Goal: Information Seeking & Learning: Learn about a topic

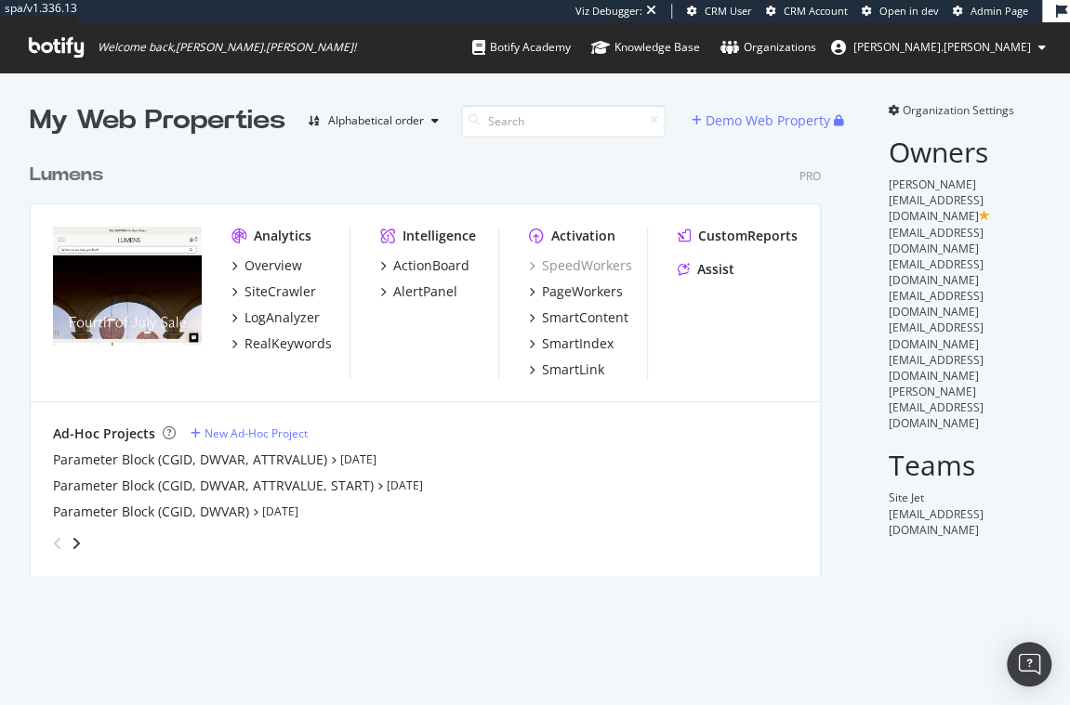
scroll to position [428, 796]
click at [572, 343] on div "SmartIndex" at bounding box center [578, 344] width 72 height 19
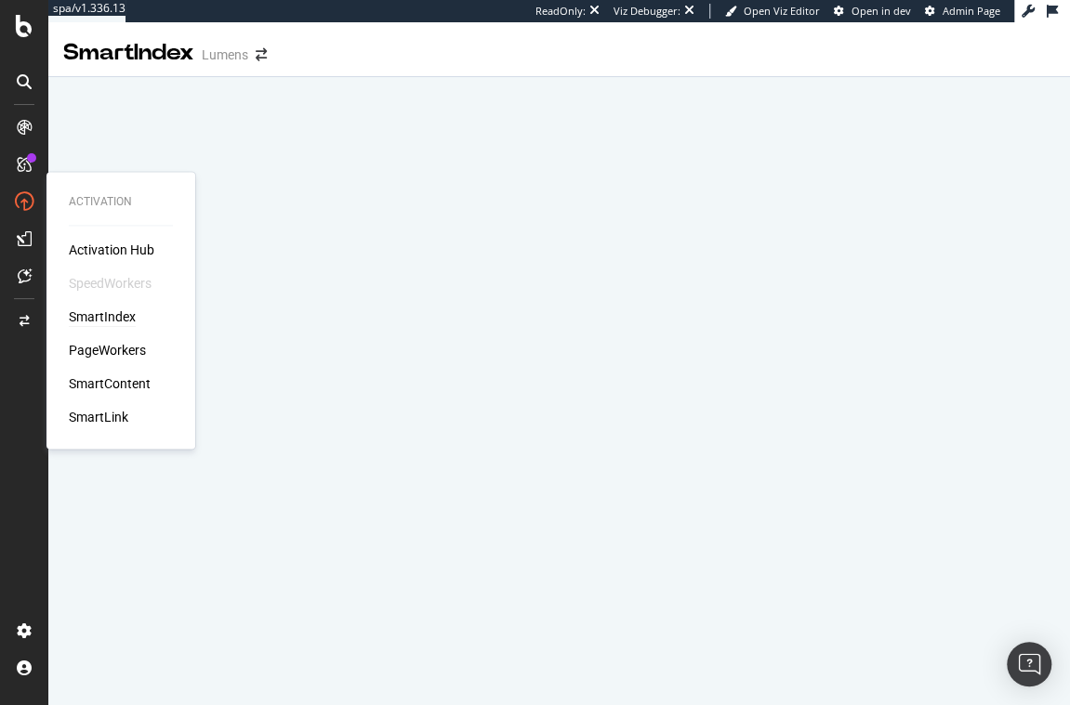
drag, startPoint x: 107, startPoint y: 420, endPoint x: 129, endPoint y: 416, distance: 22.6
click at [107, 420] on div "SmartLink" at bounding box center [98, 417] width 59 height 19
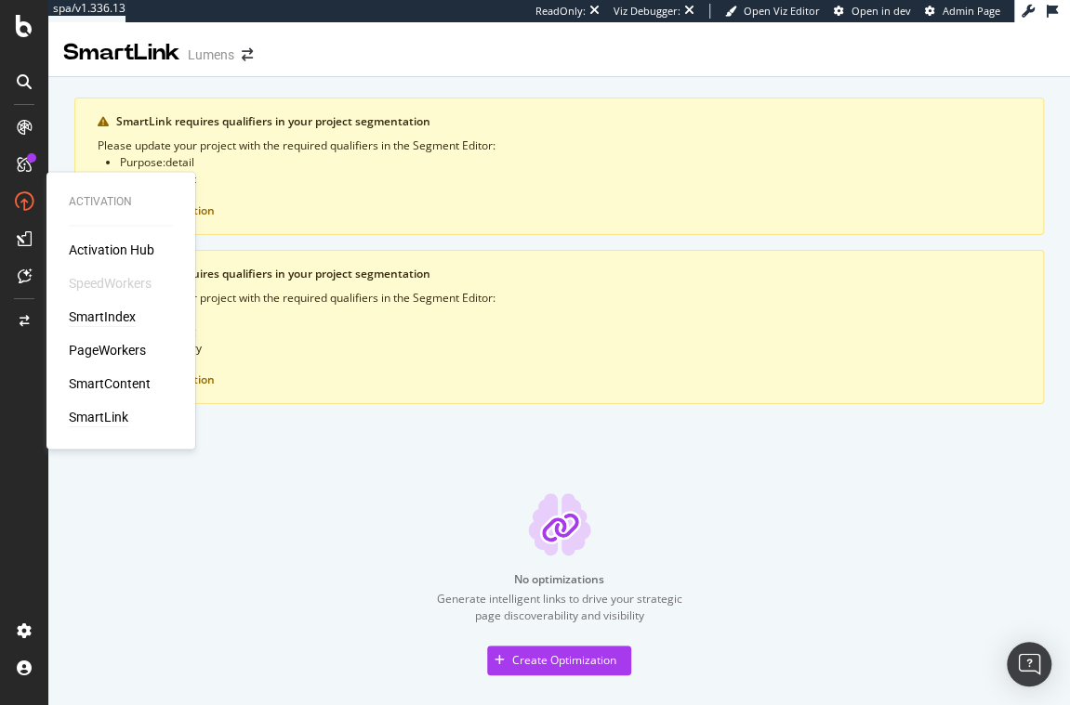
click at [117, 319] on div "SmartIndex" at bounding box center [102, 317] width 67 height 19
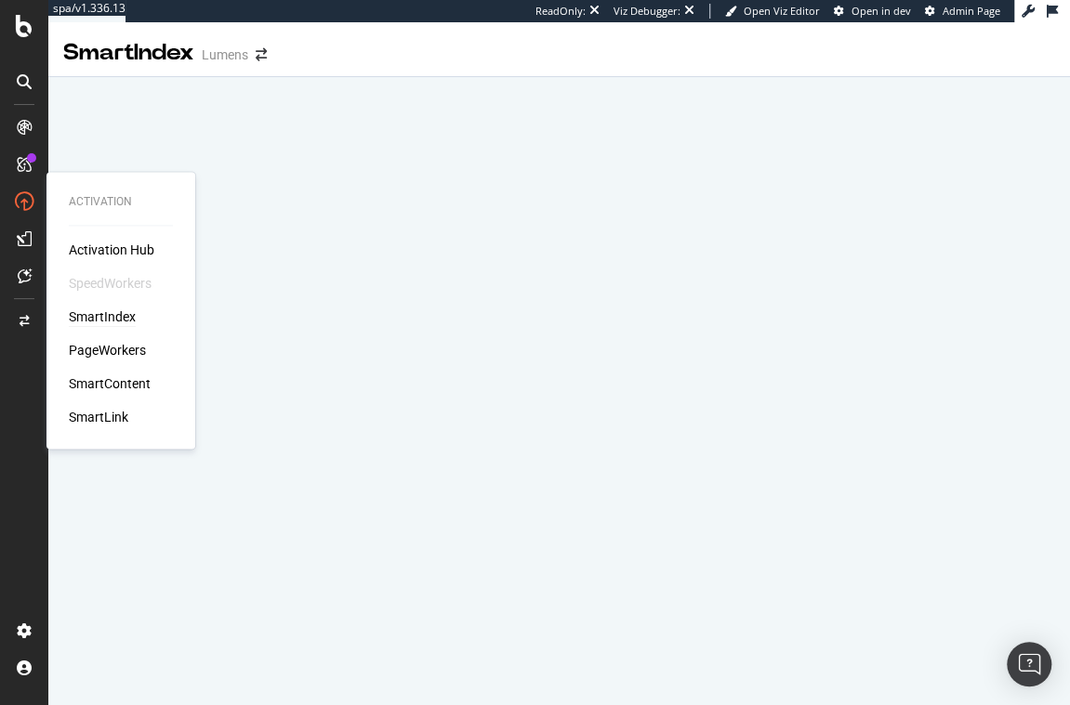
click at [133, 441] on div "Activation Activation Hub SpeedWorkers SmartIndex PageWorkers SmartContent Smar…" at bounding box center [121, 311] width 134 height 270
click at [96, 315] on div "SmartIndex" at bounding box center [102, 317] width 67 height 19
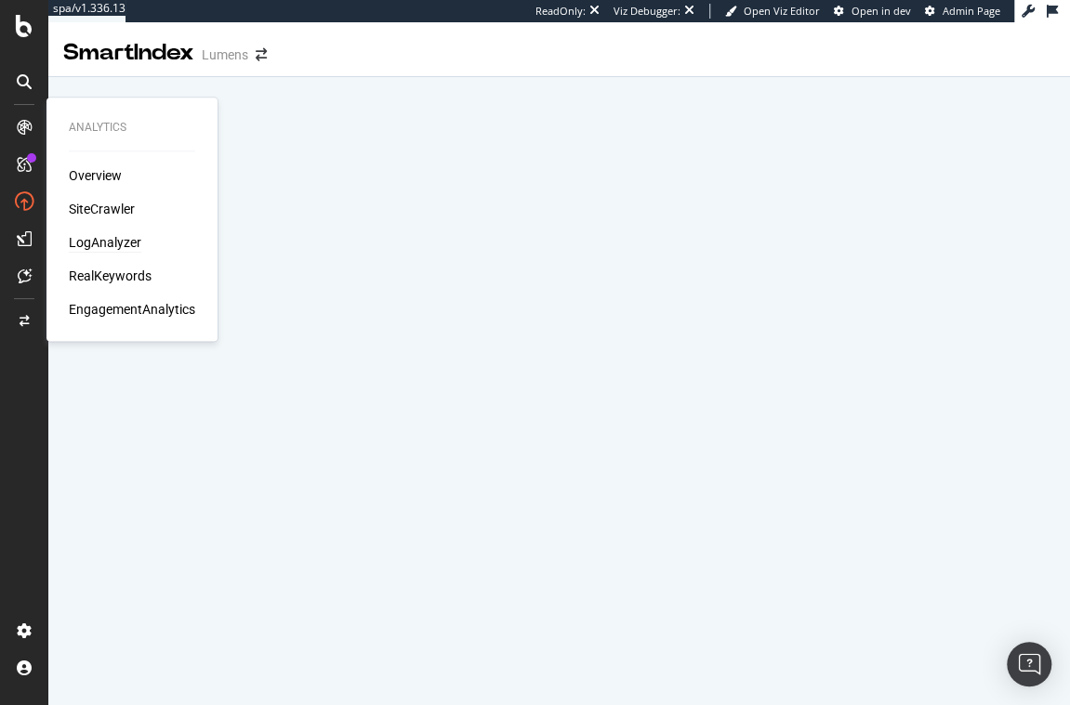
click at [115, 238] on div "LogAnalyzer" at bounding box center [105, 242] width 72 height 19
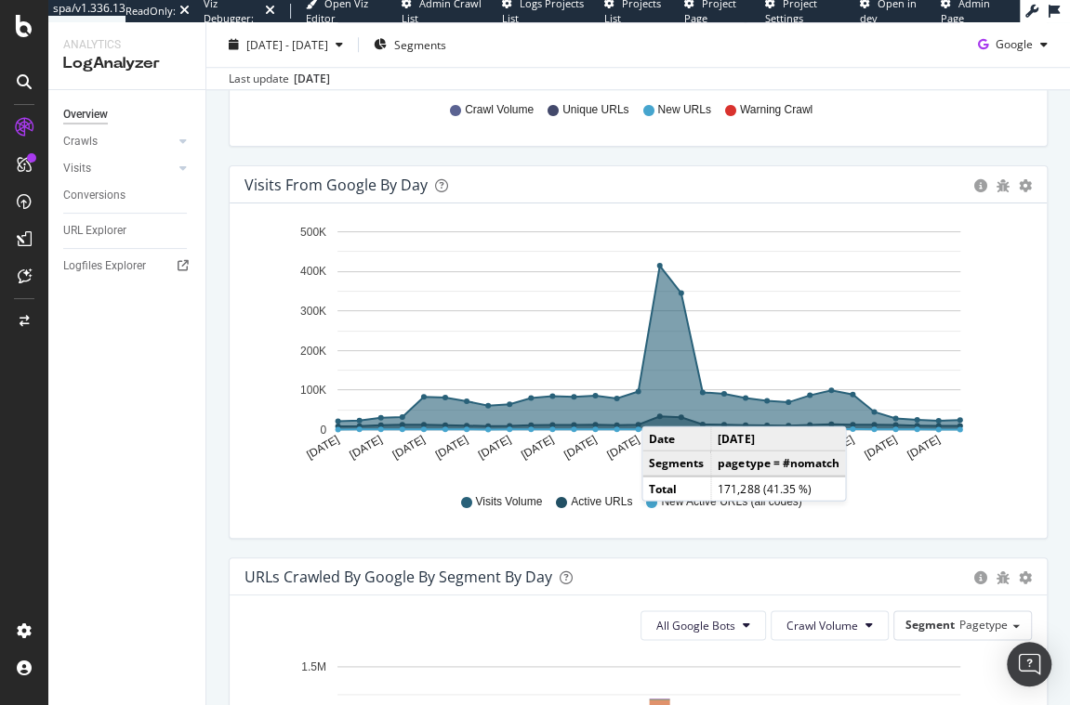
scroll to position [253, 0]
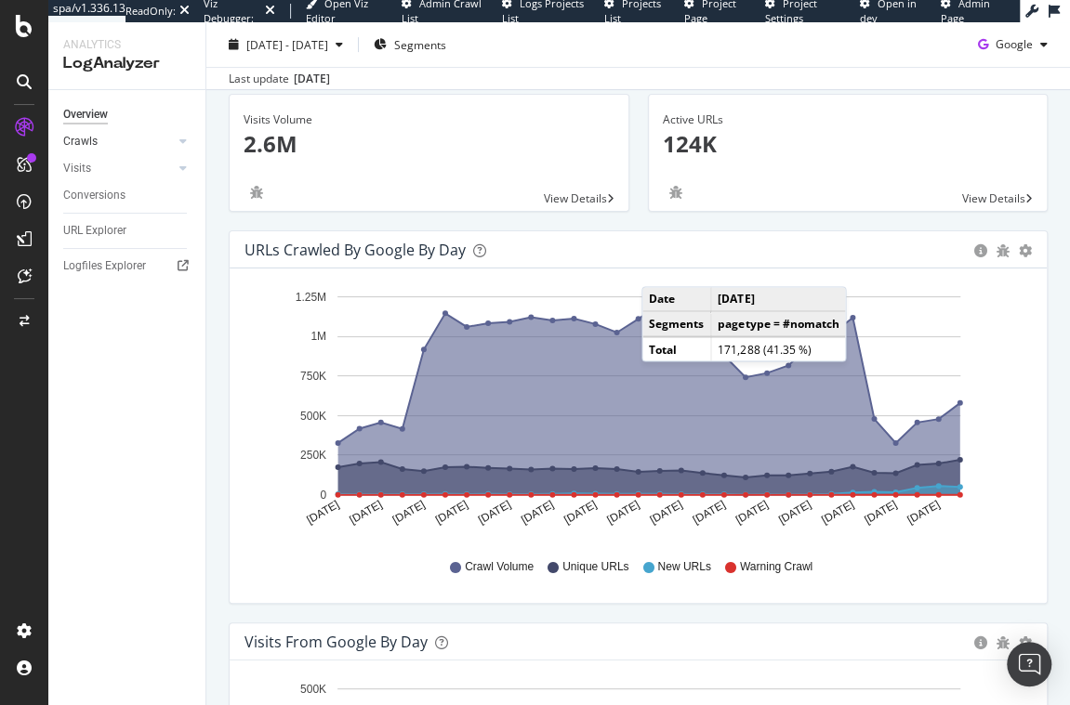
click at [105, 145] on link "Crawls" at bounding box center [118, 142] width 111 height 20
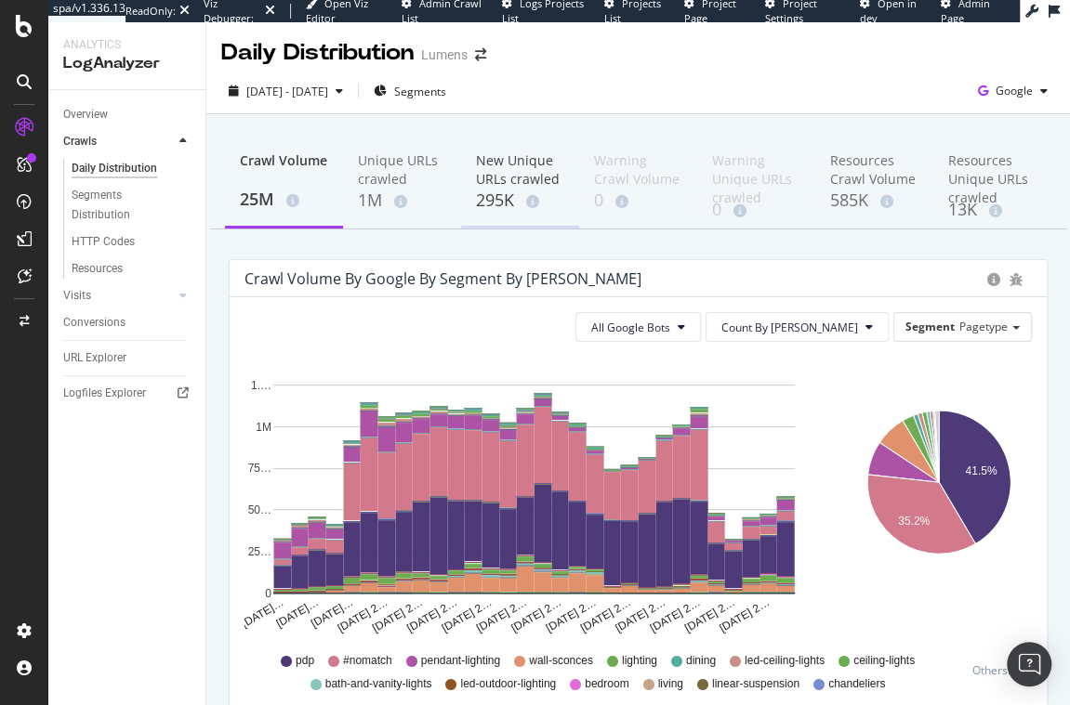
click at [525, 179] on div "New Unique URLs crawled" at bounding box center [520, 169] width 88 height 37
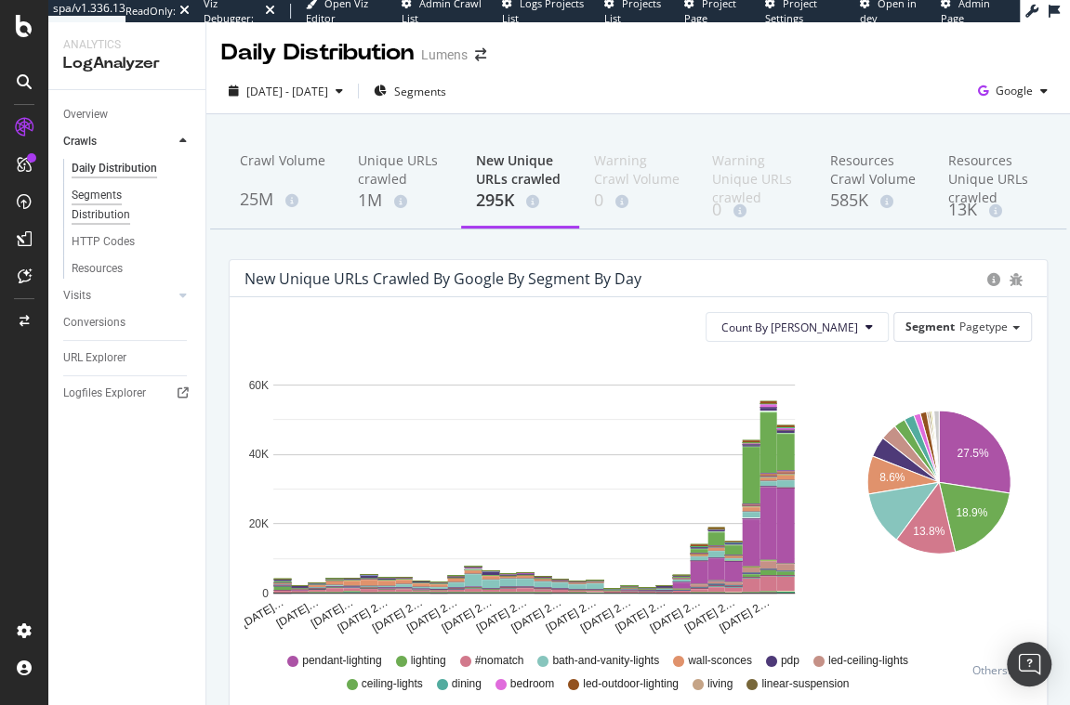
click at [115, 196] on div "Segments Distribution" at bounding box center [123, 205] width 103 height 39
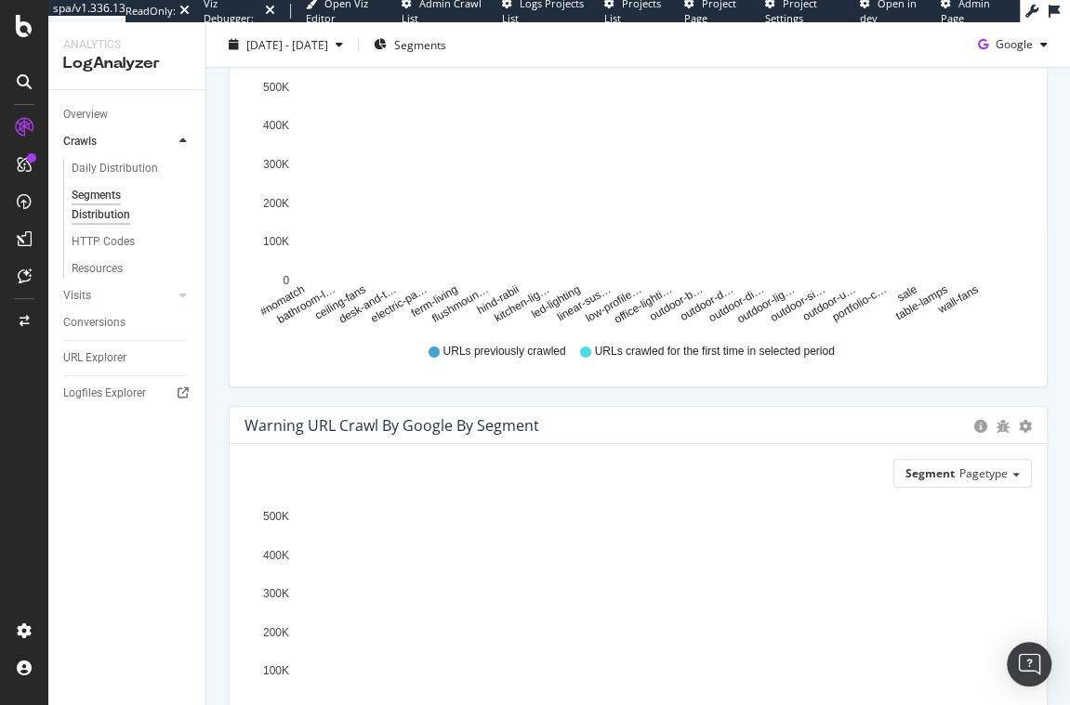
scroll to position [782, 0]
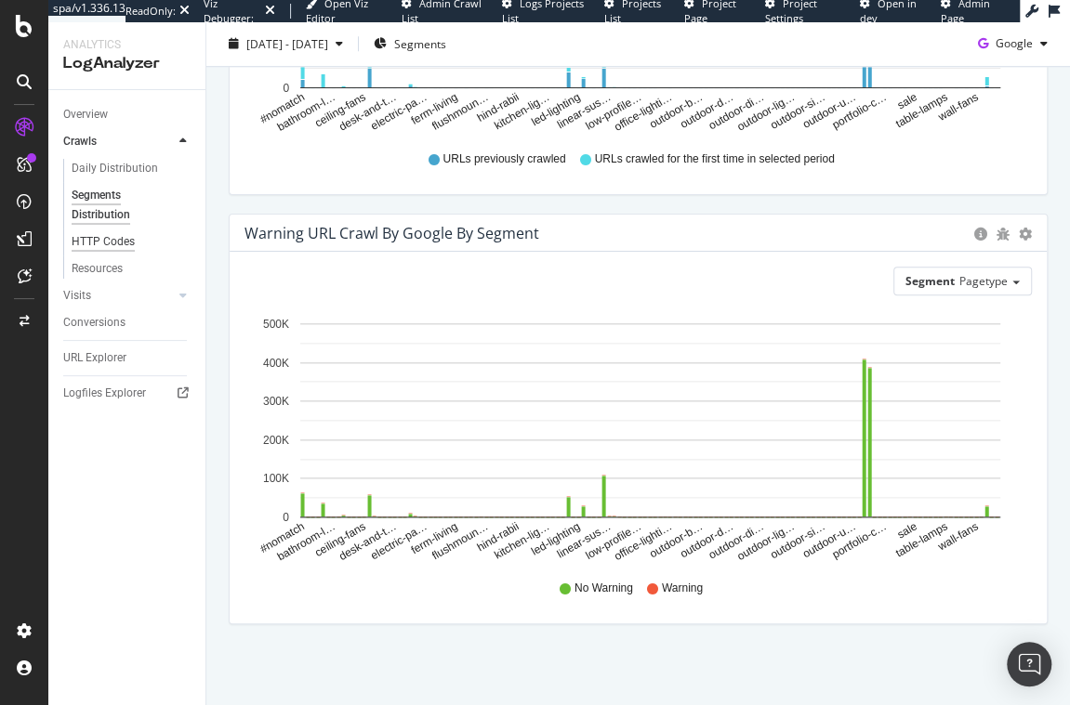
click at [111, 249] on div "HTTP Codes" at bounding box center [103, 242] width 63 height 20
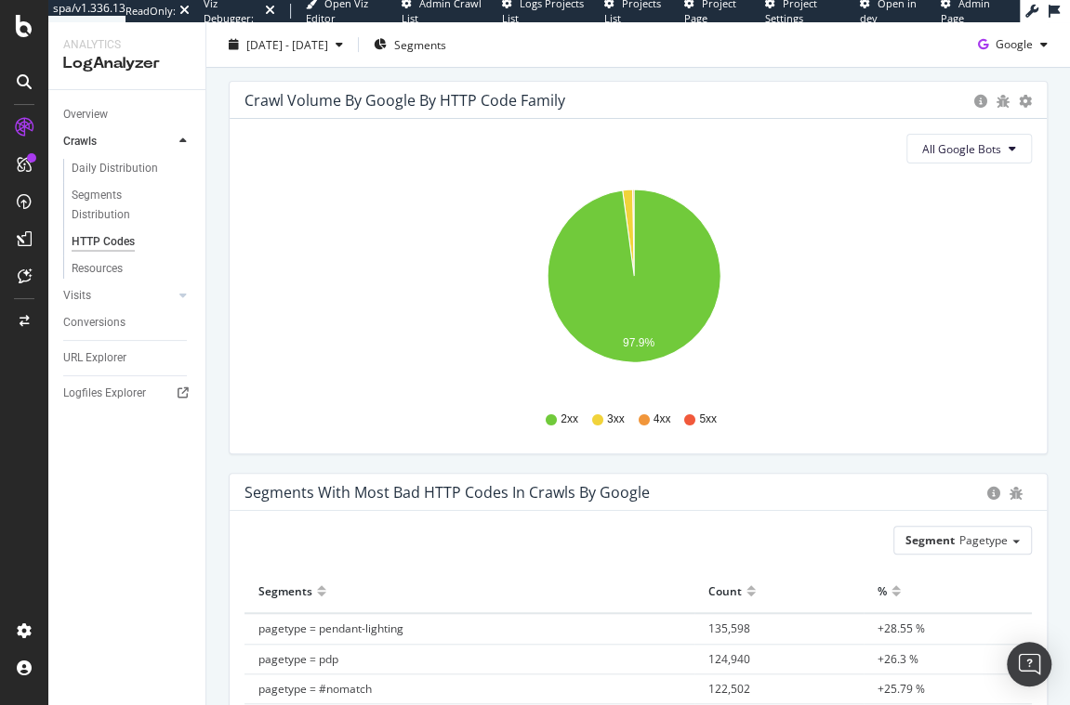
scroll to position [358, 0]
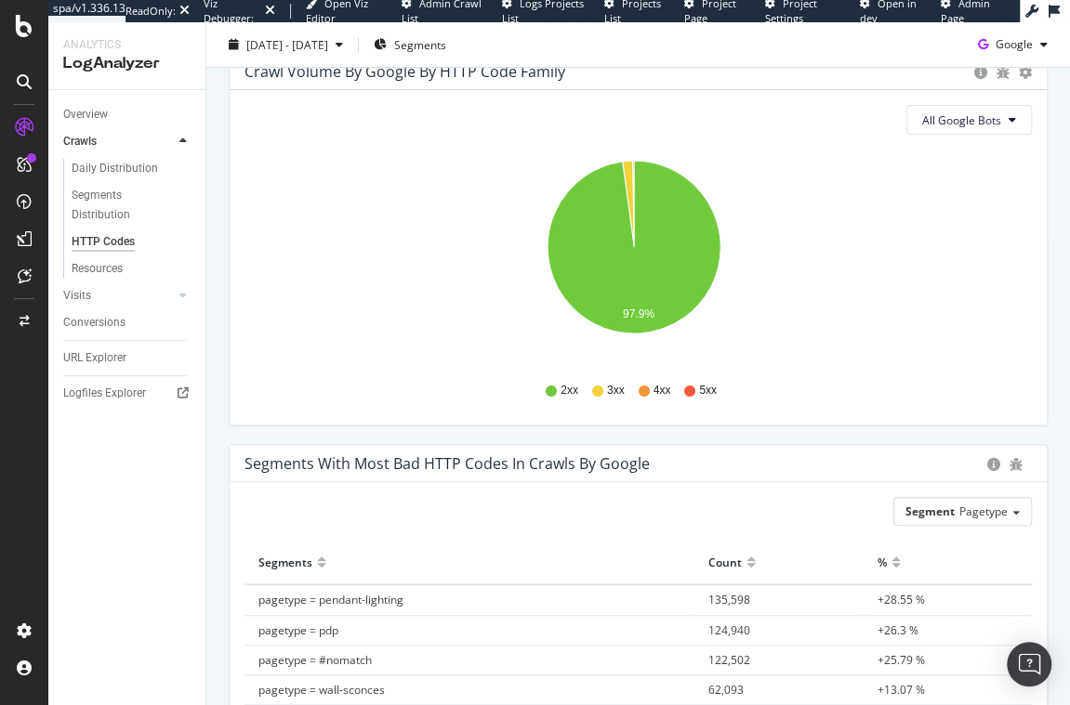
click at [594, 388] on icon at bounding box center [597, 391] width 11 height 11
click at [91, 270] on div "Resources" at bounding box center [97, 269] width 51 height 20
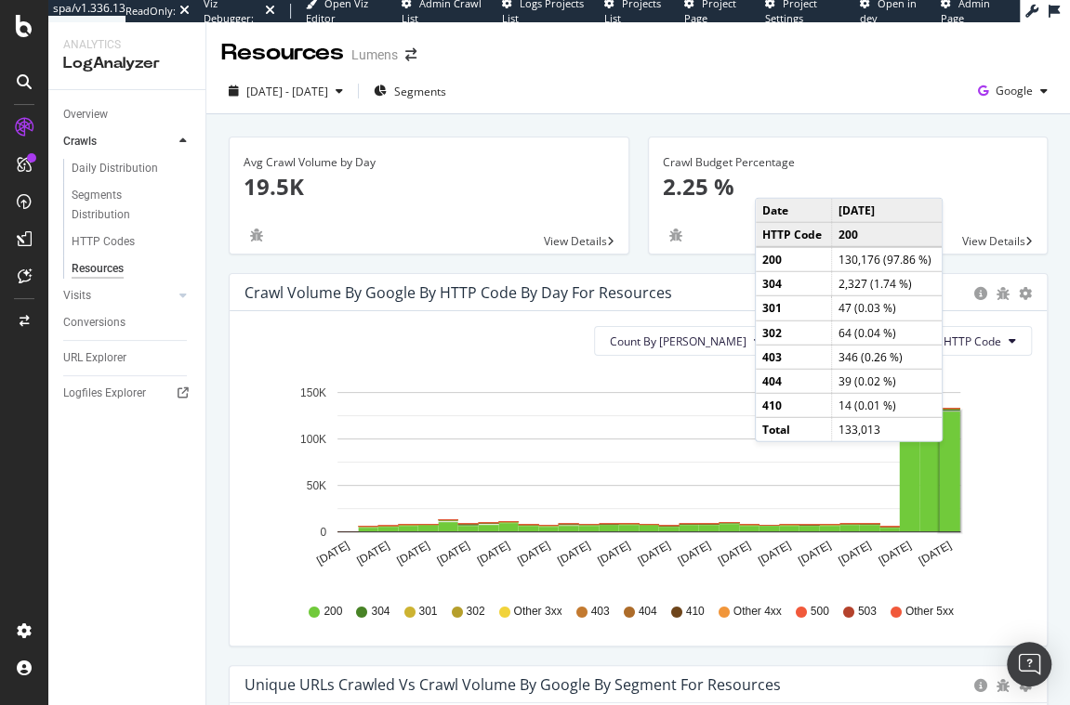
click at [952, 460] on rect "A chart." at bounding box center [950, 472] width 20 height 120
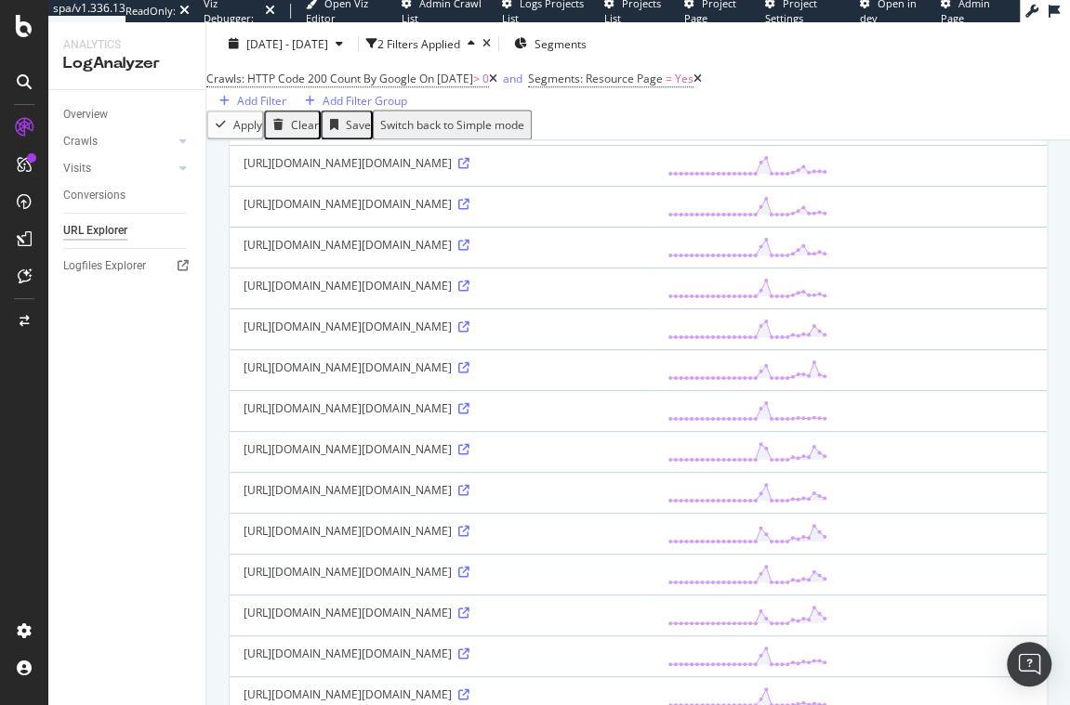
scroll to position [1163, 0]
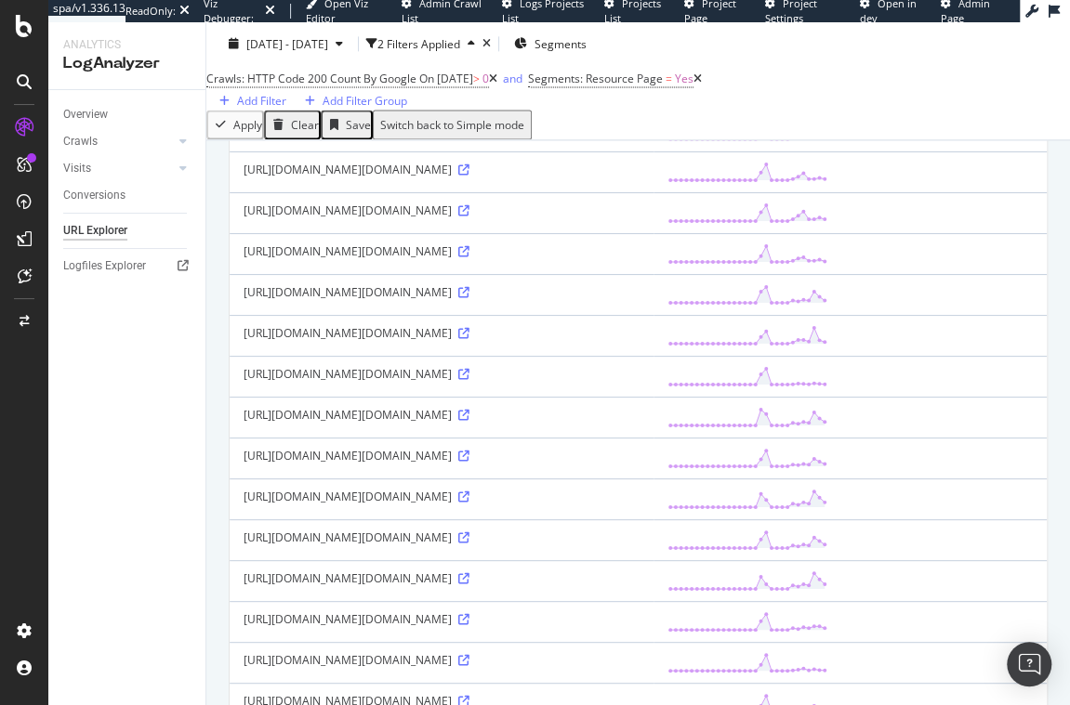
drag, startPoint x: 415, startPoint y: 472, endPoint x: 617, endPoint y: 495, distance: 203.0
click at [617, 218] on div "[URL][DOMAIN_NAME][DOMAIN_NAME]" at bounding box center [441, 211] width 396 height 16
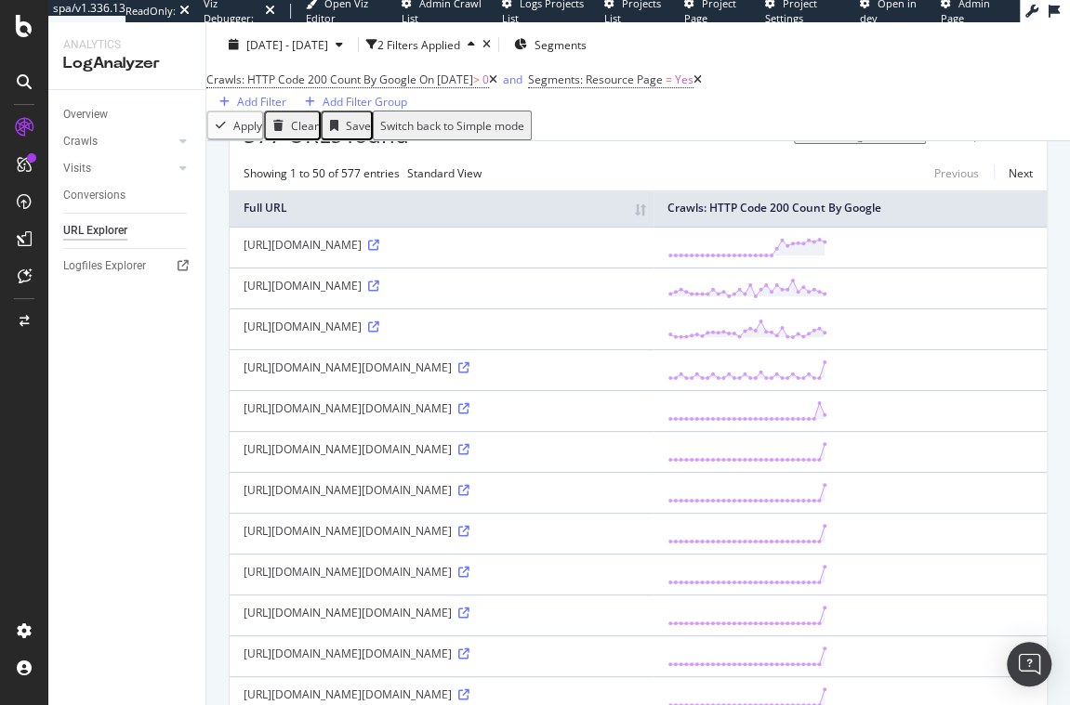
scroll to position [94, 0]
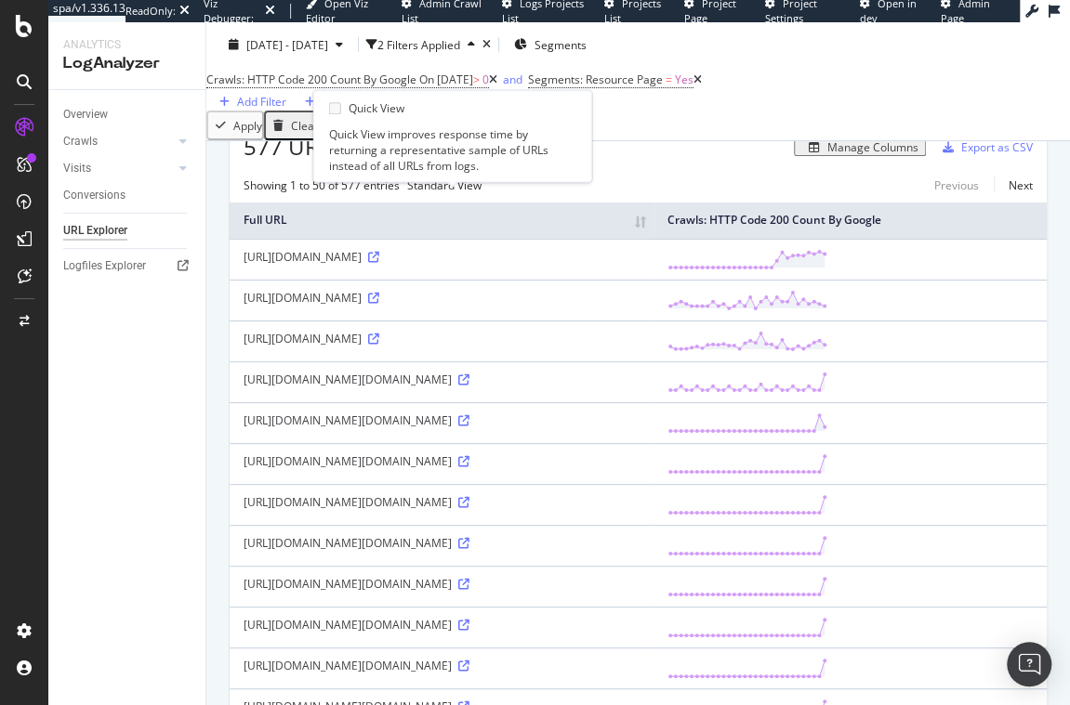
click at [454, 193] on span "Standard View" at bounding box center [444, 186] width 74 height 16
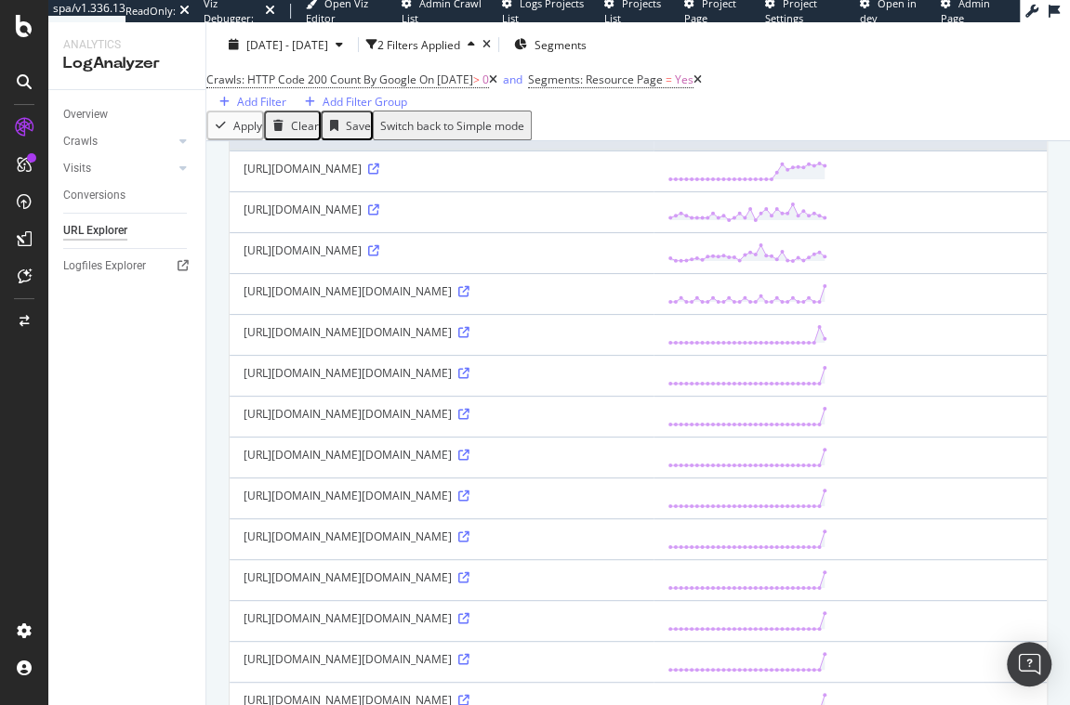
scroll to position [480, 0]
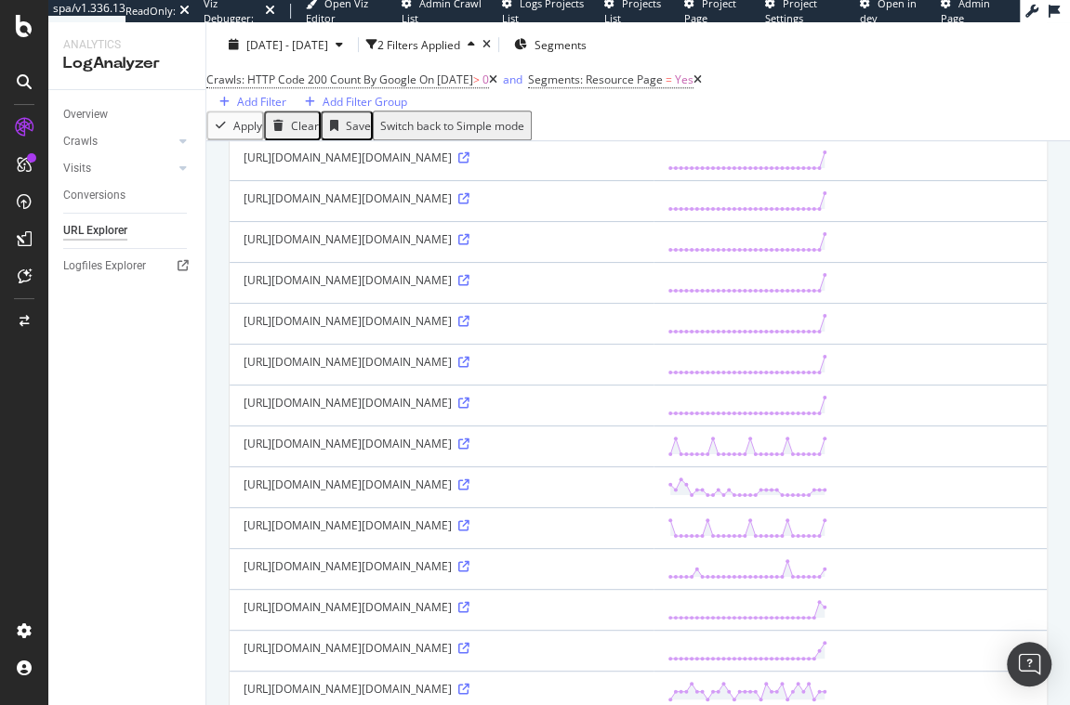
drag, startPoint x: 662, startPoint y: 544, endPoint x: 748, endPoint y: 542, distance: 86.5
click at [639, 411] on div "[URL][DOMAIN_NAME][DOMAIN_NAME]" at bounding box center [441, 403] width 396 height 16
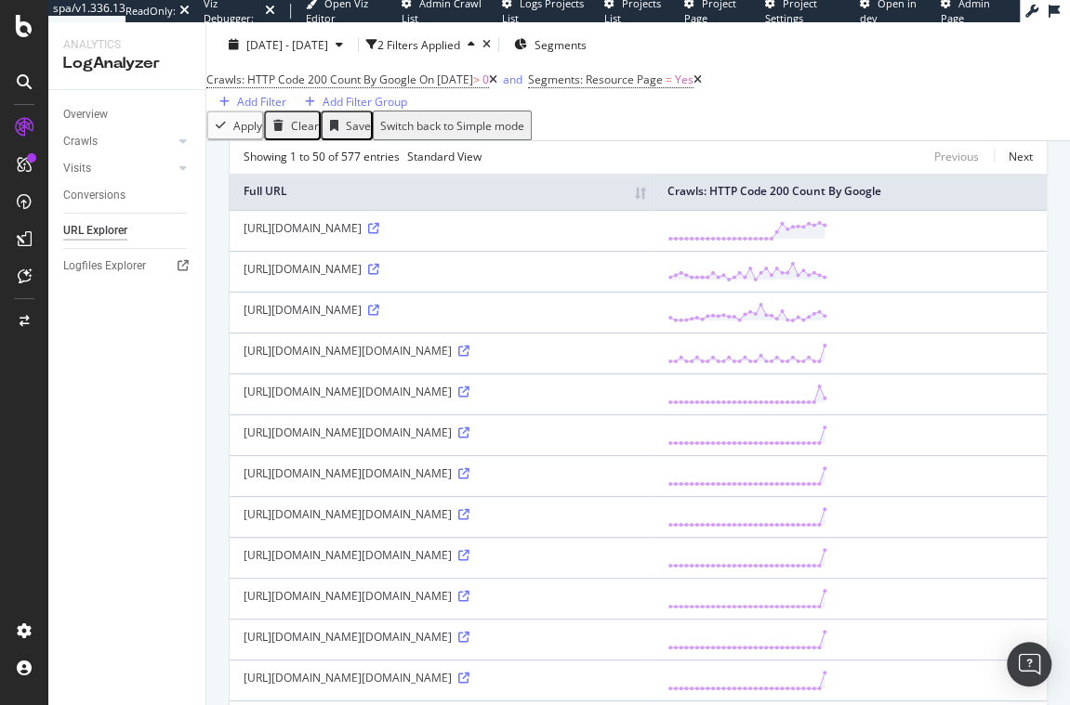
scroll to position [0, 0]
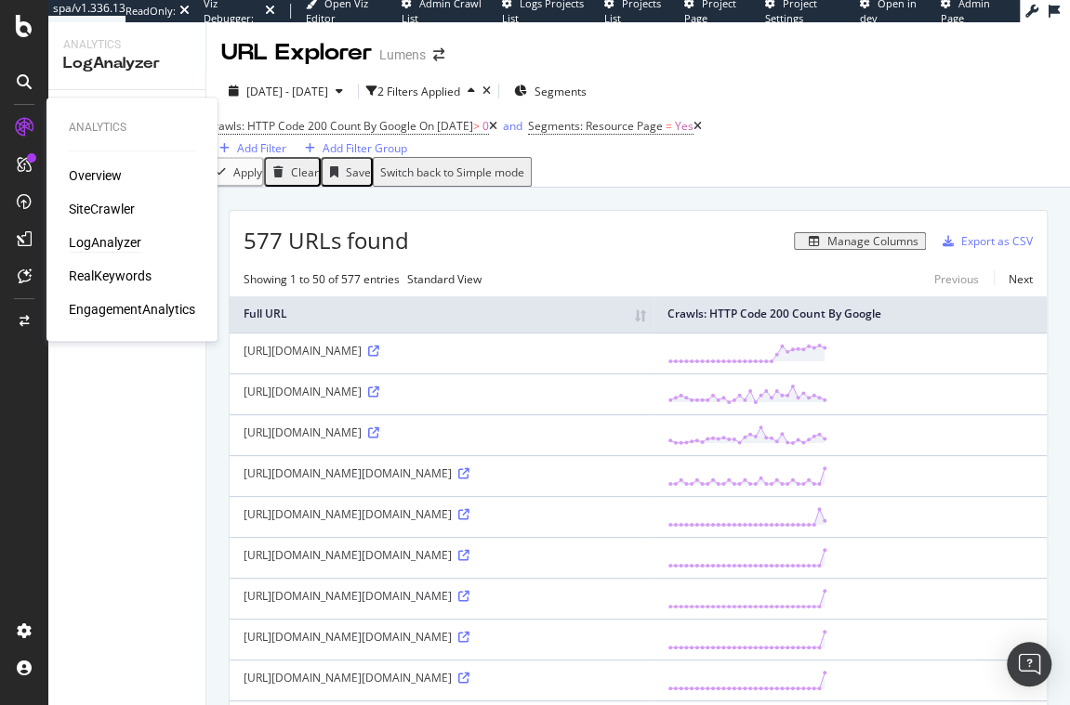
click at [102, 315] on div "EngagementAnalytics" at bounding box center [132, 309] width 126 height 19
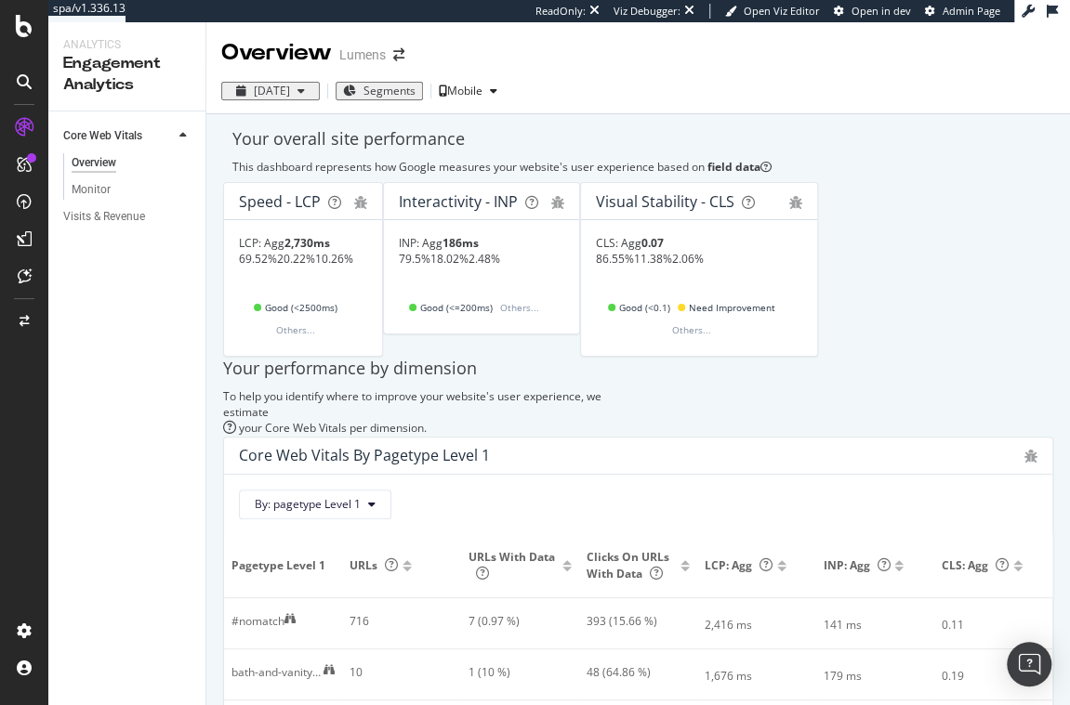
click at [353, 267] on div "10.26%" at bounding box center [334, 259] width 38 height 16
click at [367, 286] on div "69.52% 20.22% 10.26% Good (<2500ms) Others..." at bounding box center [303, 296] width 128 height 90
click at [779, 567] on div at bounding box center [781, 569] width 9 height 5
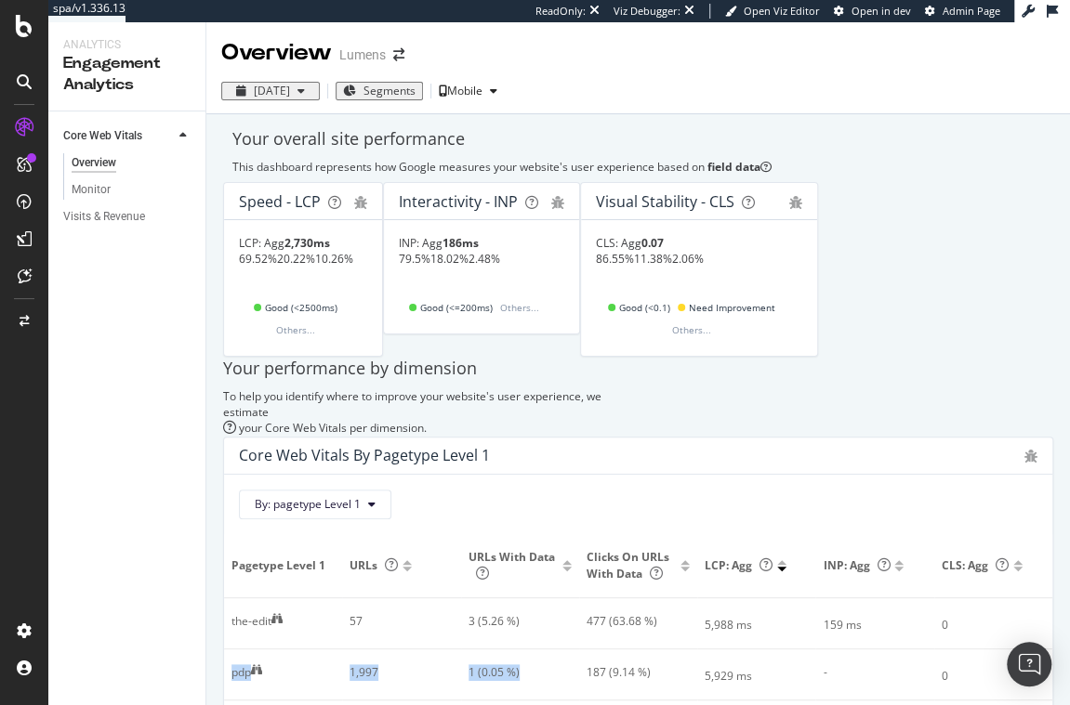
drag, startPoint x: 236, startPoint y: 514, endPoint x: 591, endPoint y: 510, distance: 355.0
click at [551, 650] on tr "pdp 1,997 1 (0.05 %) 187 (9.14 %) 5,929 ms - 0" at bounding box center [638, 675] width 828 height 51
click at [650, 664] on div "187 (9.14 %)" at bounding box center [632, 672] width 93 height 17
click at [262, 664] on icon at bounding box center [256, 669] width 11 height 11
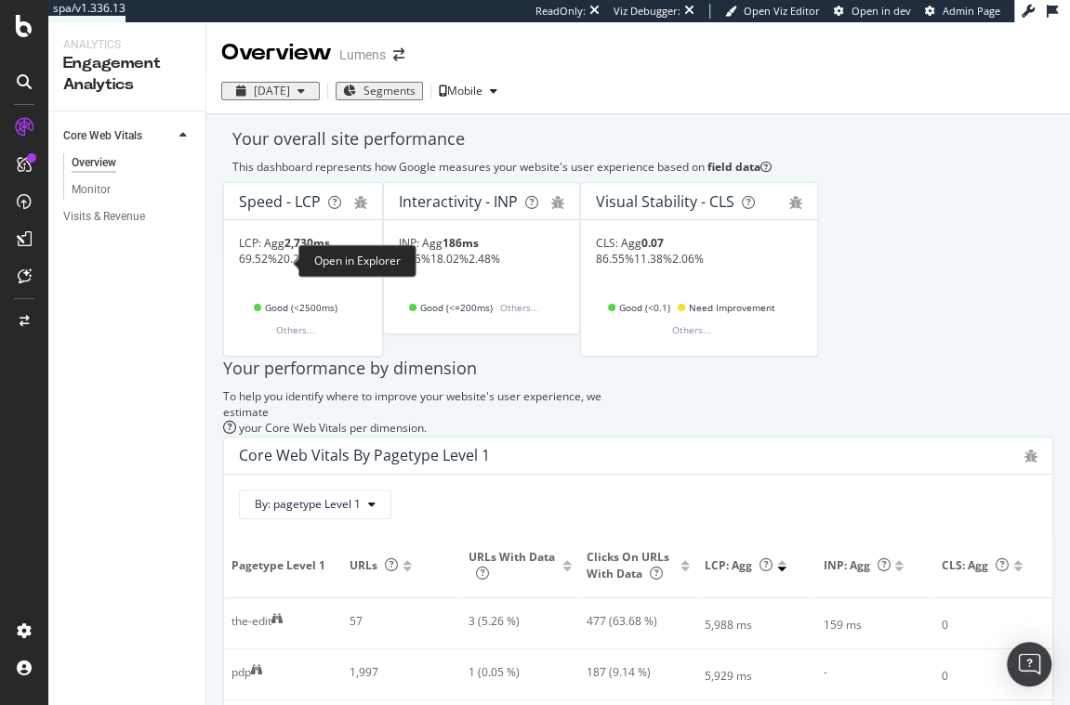
click at [262, 664] on icon at bounding box center [256, 669] width 11 height 11
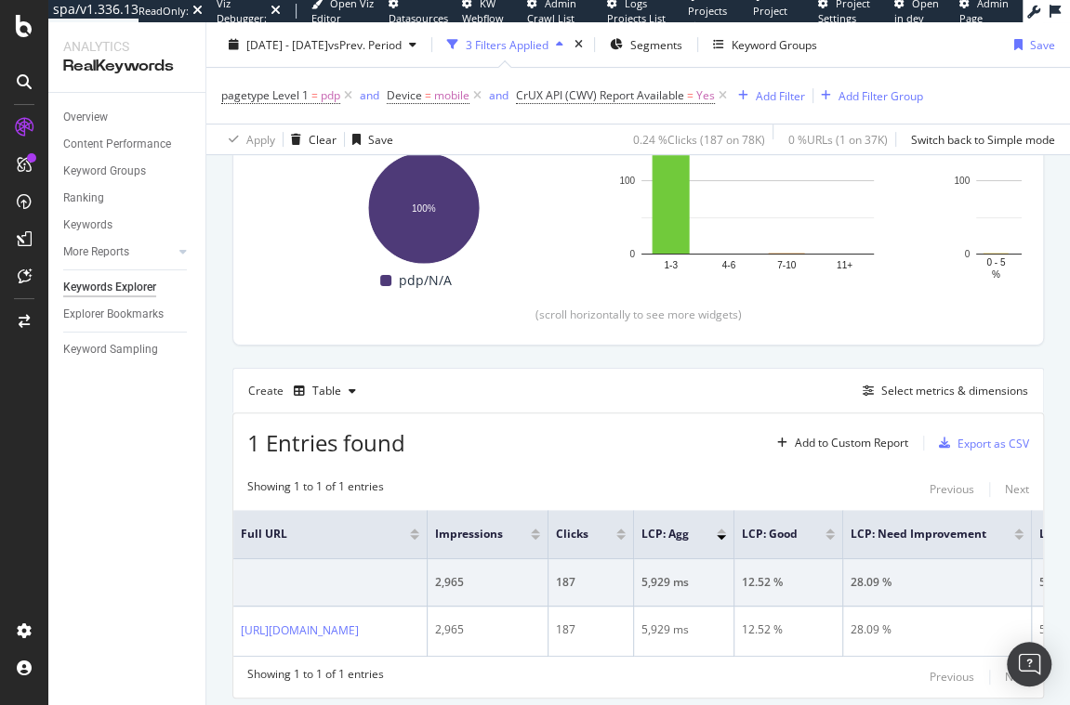
scroll to position [379, 0]
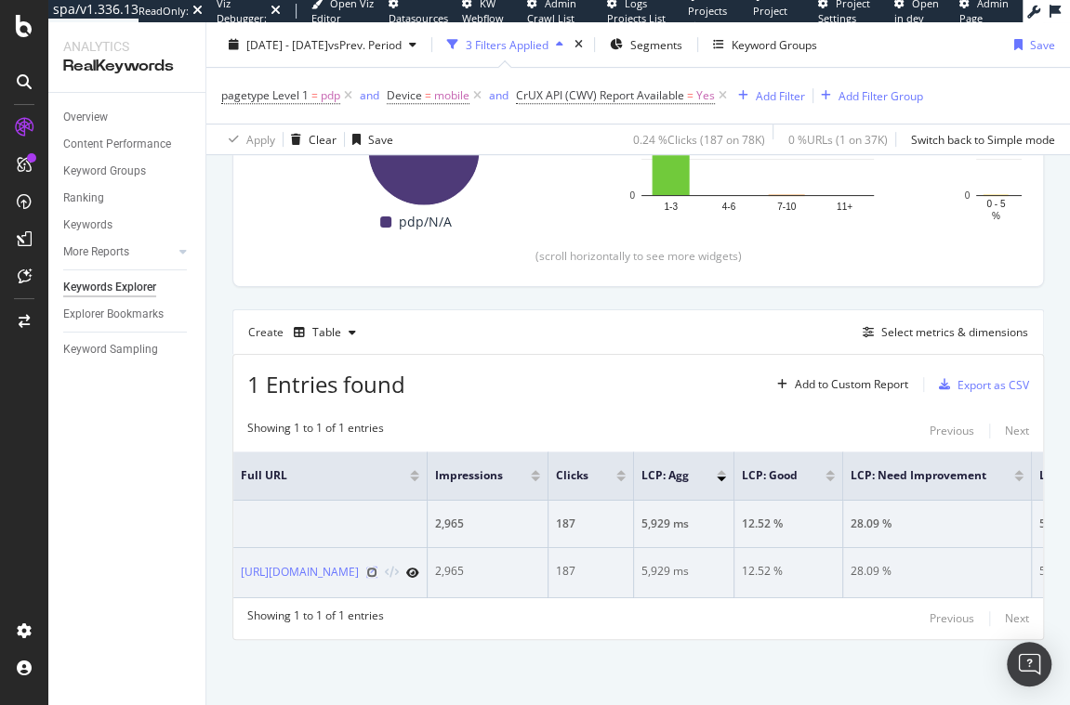
click at [377, 567] on icon at bounding box center [371, 572] width 11 height 11
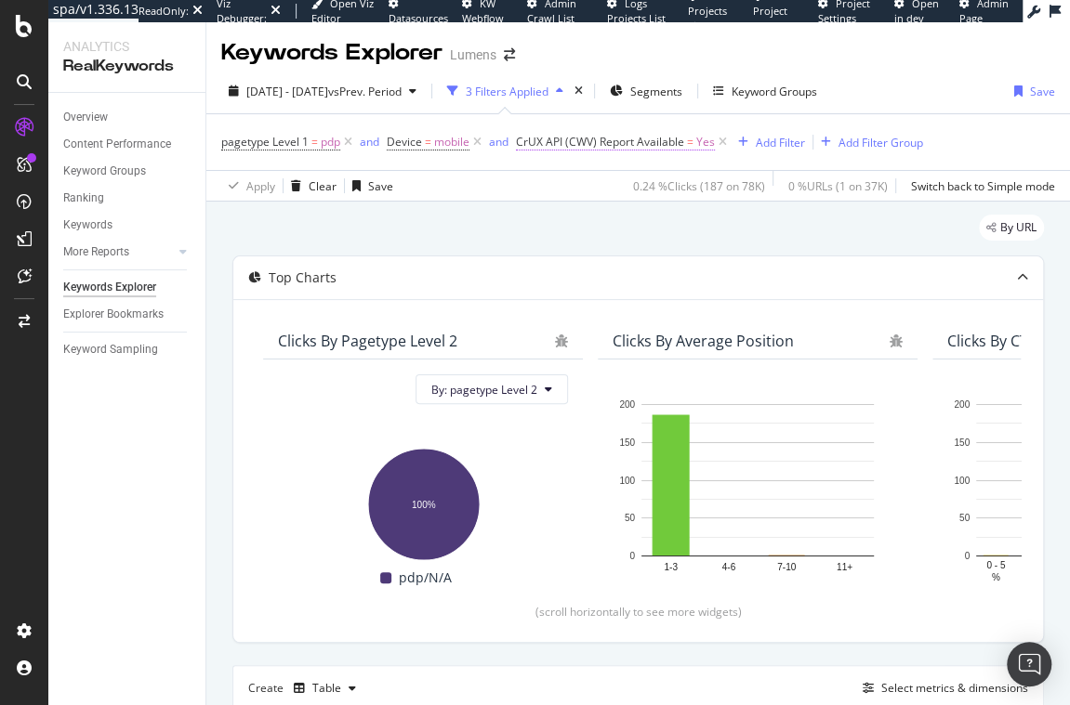
click at [627, 144] on span "CrUX API (CWV) Report Available" at bounding box center [600, 142] width 168 height 16
click at [786, 141] on div "Add Filter" at bounding box center [780, 143] width 49 height 16
drag, startPoint x: 431, startPoint y: 157, endPoint x: 454, endPoint y: 153, distance: 22.6
click at [431, 157] on div "pagetype Level 1 = pdp and Device = mobile and CrUX API (CWV) Report Available …" at bounding box center [638, 142] width 834 height 56
click at [474, 142] on icon at bounding box center [477, 142] width 16 height 19
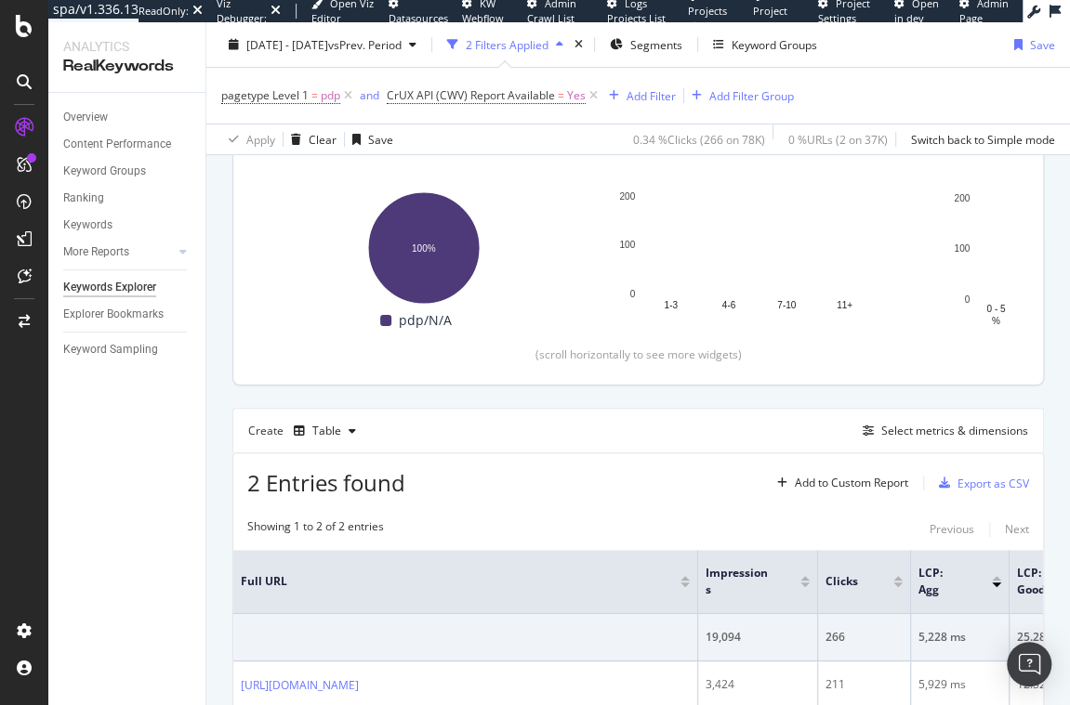
scroll to position [260, 0]
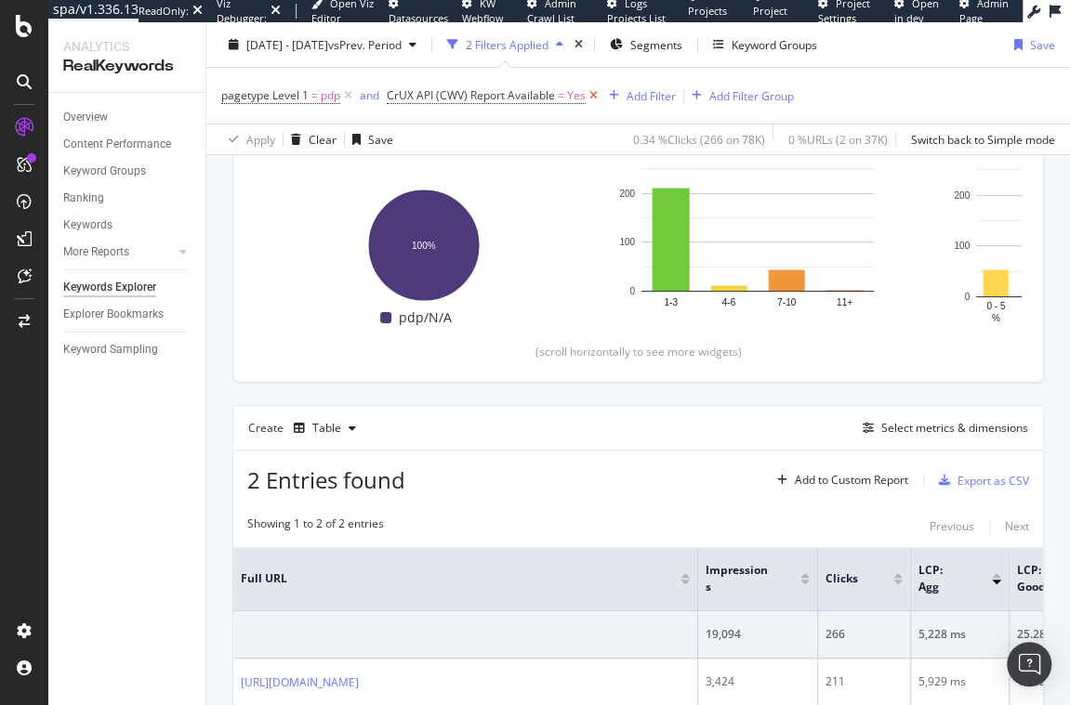
click at [589, 92] on icon at bounding box center [594, 95] width 16 height 19
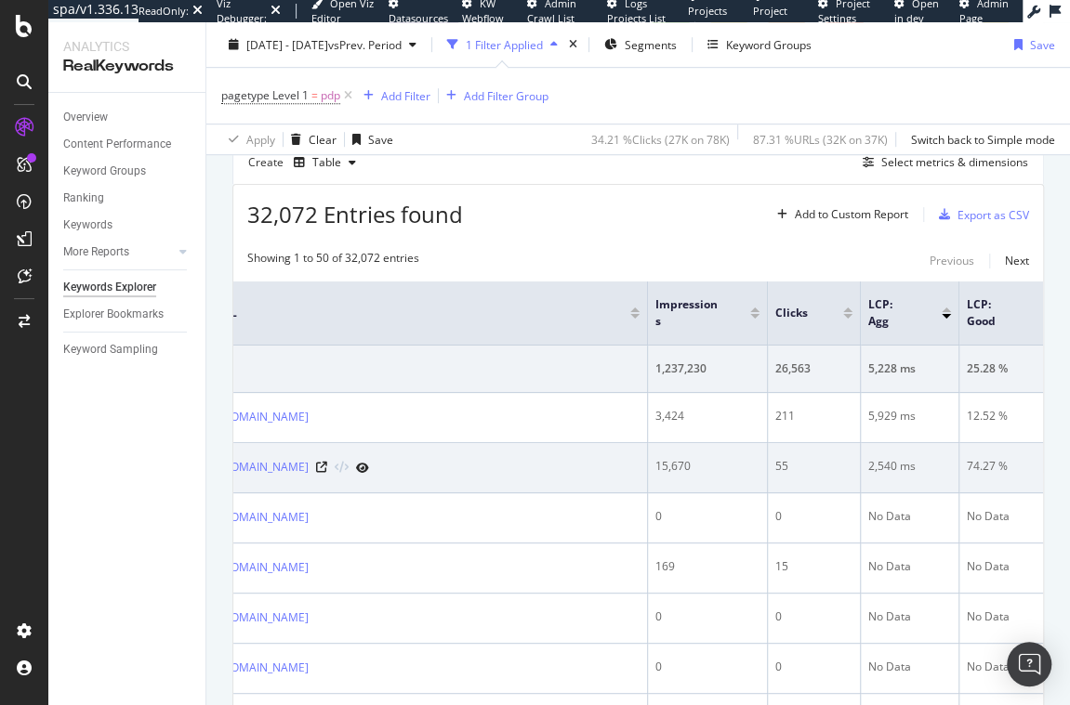
scroll to position [0, 48]
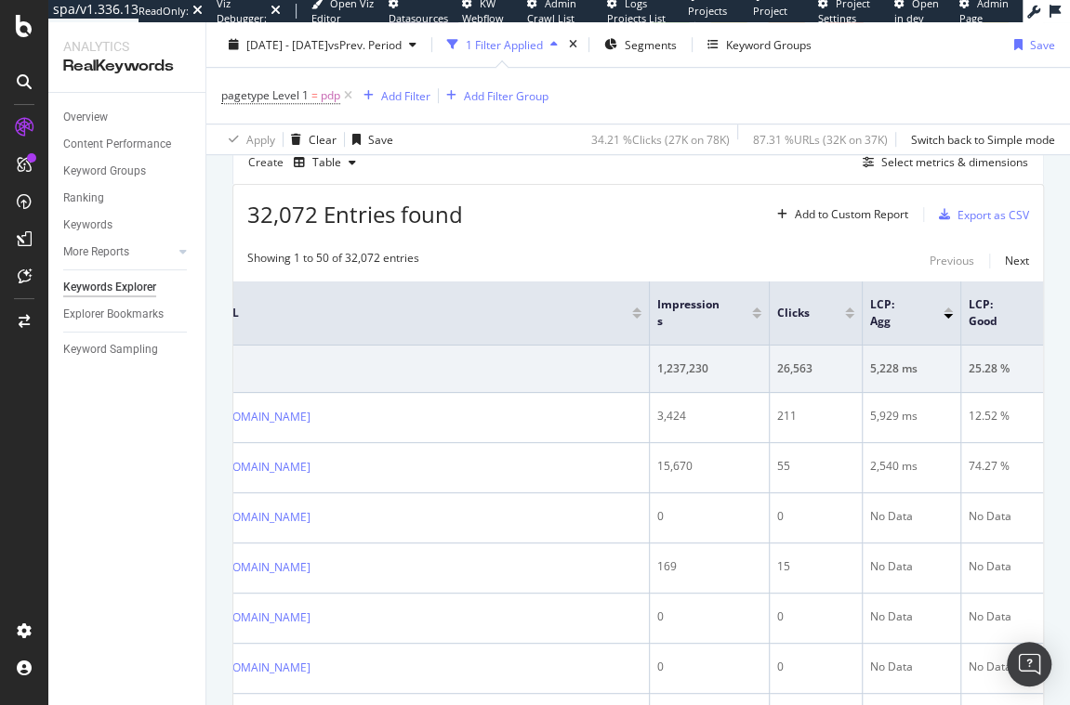
click at [949, 314] on div at bounding box center [947, 316] width 9 height 5
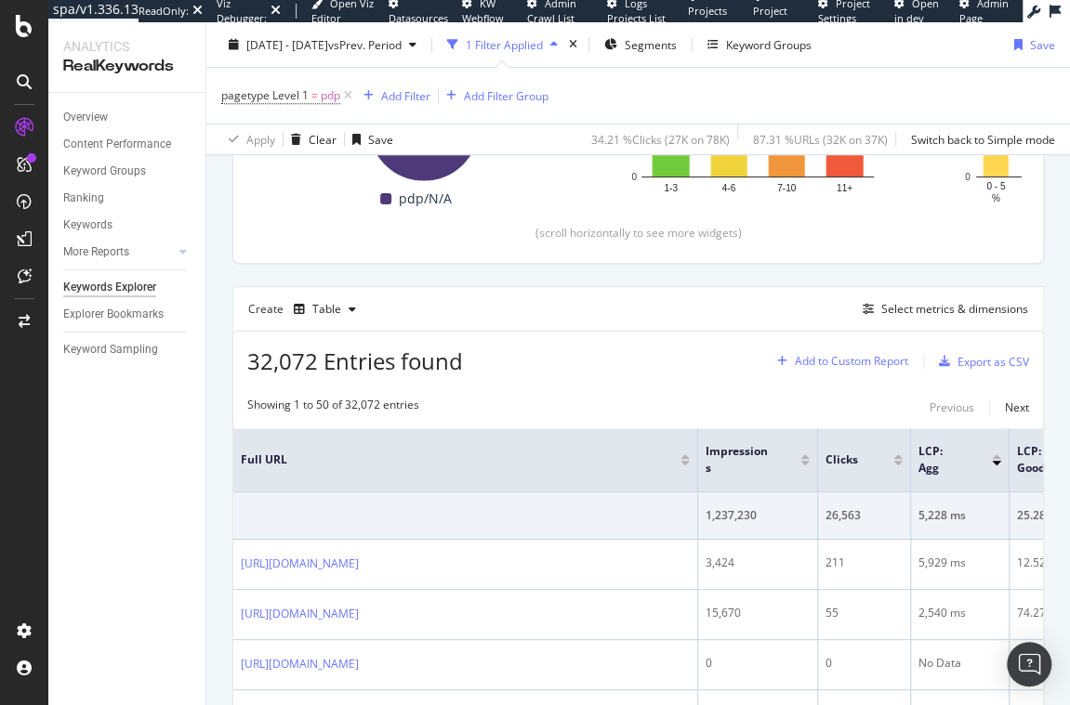
scroll to position [428, 0]
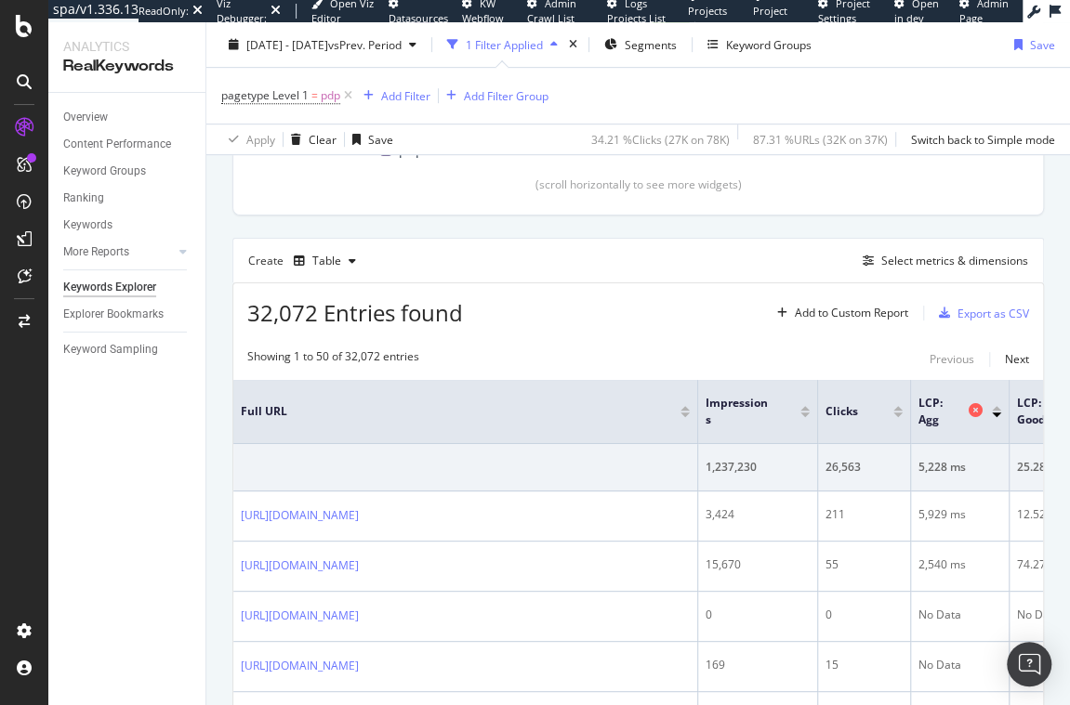
click at [976, 409] on icon at bounding box center [975, 410] width 14 height 14
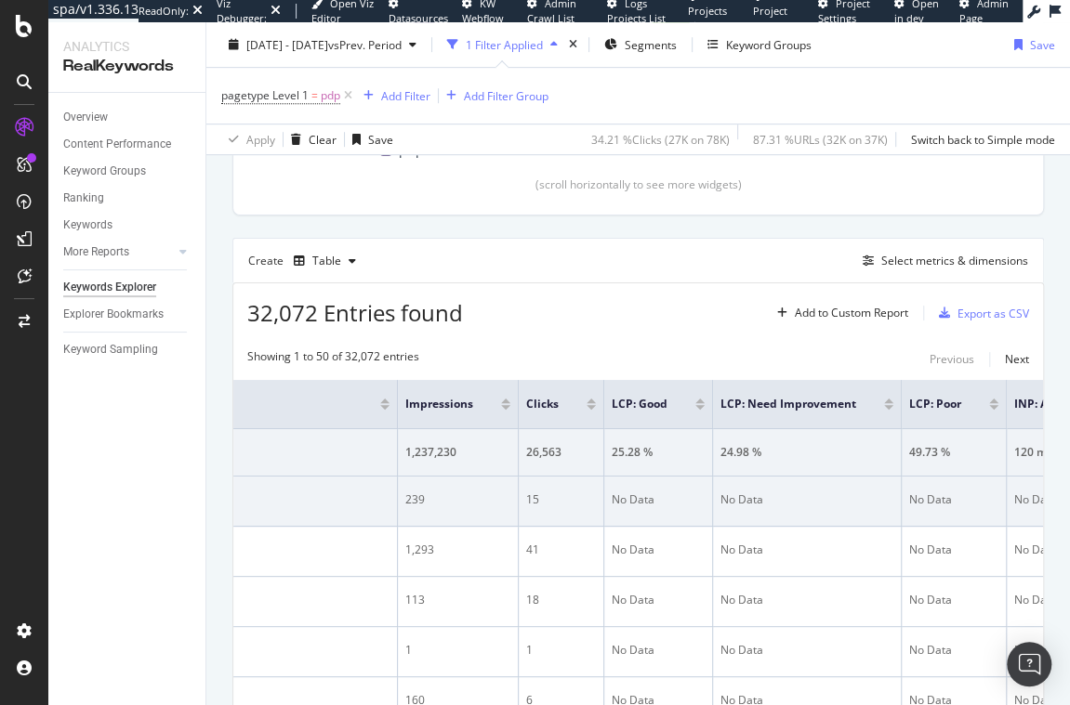
scroll to position [0, 295]
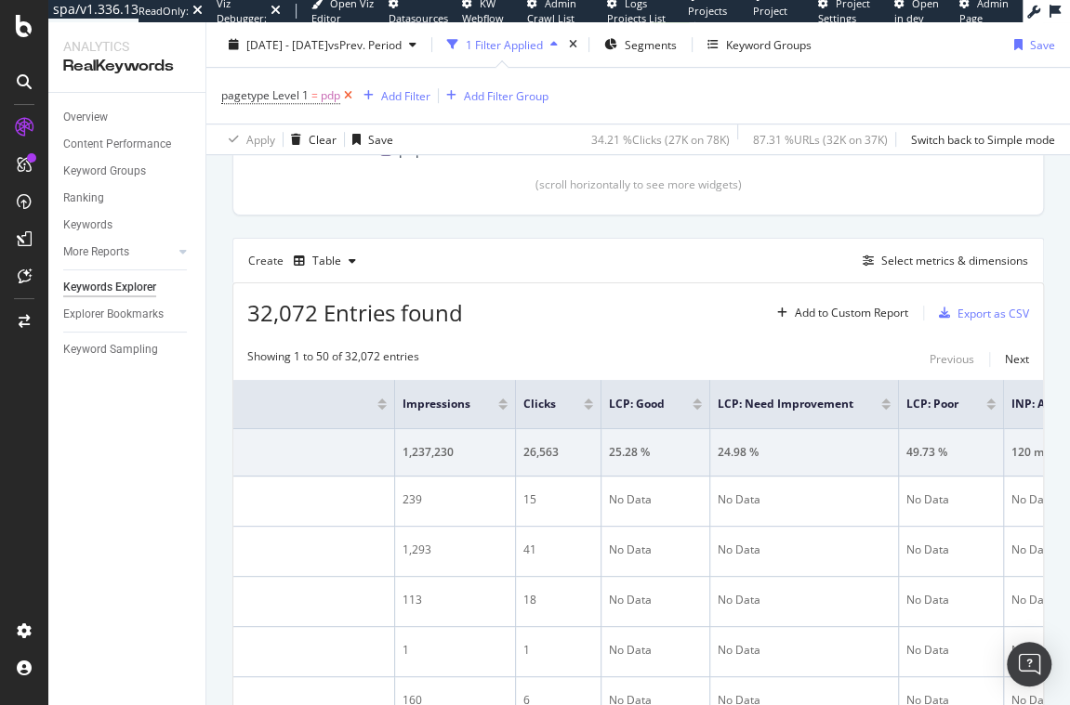
click at [349, 95] on icon at bounding box center [348, 95] width 16 height 19
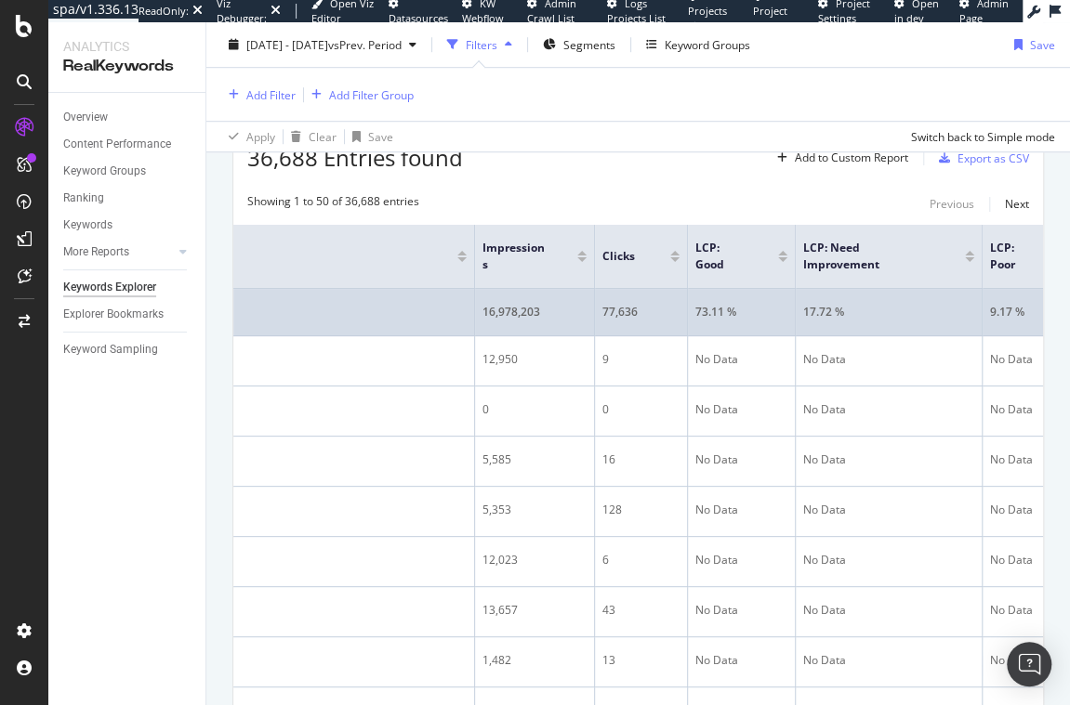
scroll to position [0, 225]
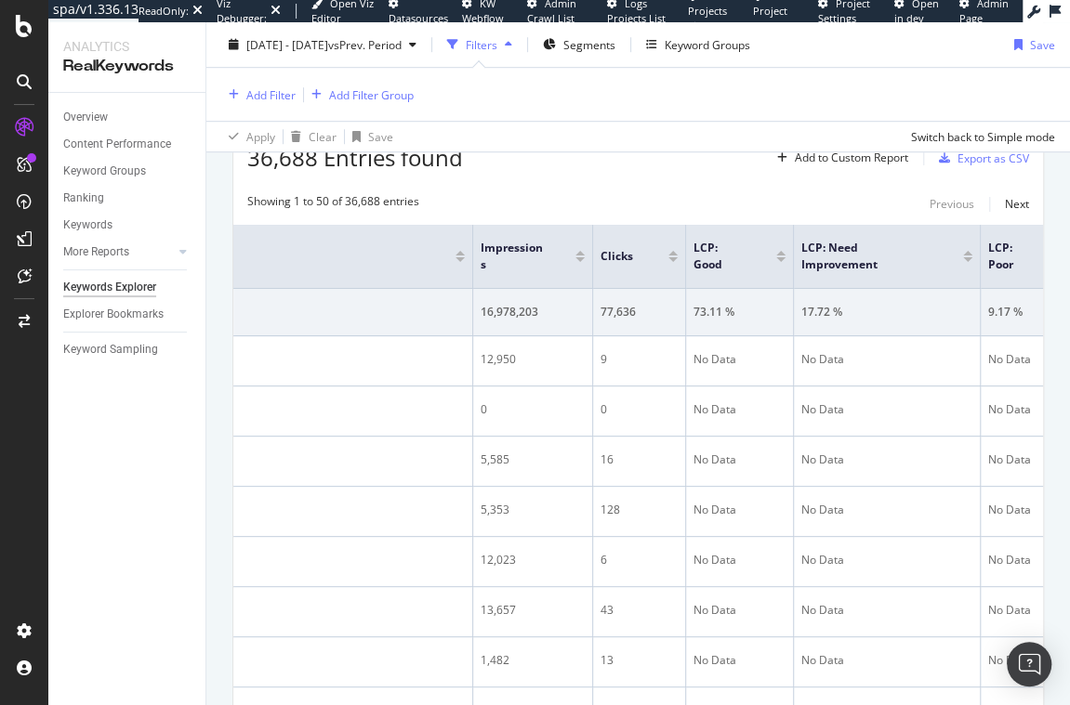
click at [967, 251] on div at bounding box center [967, 253] width 9 height 5
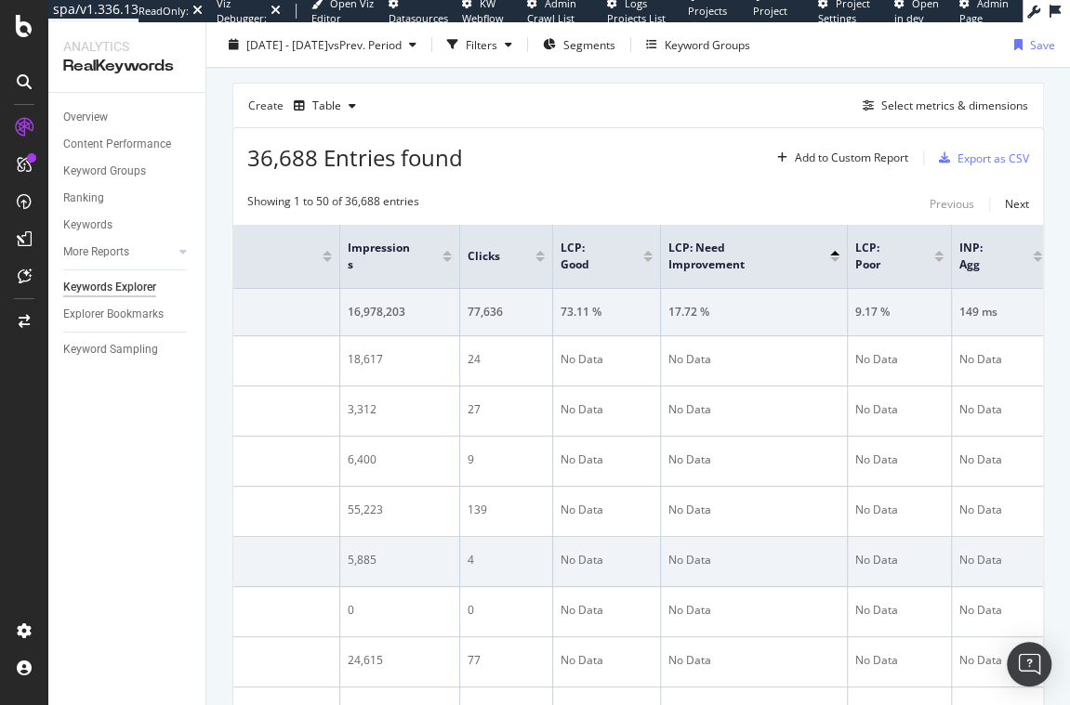
scroll to position [0, 390]
